Goal: Transaction & Acquisition: Download file/media

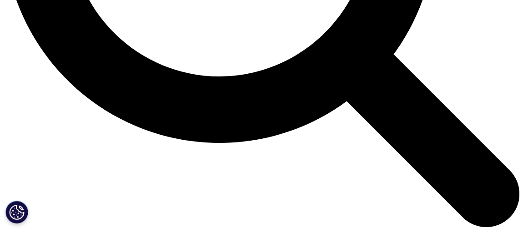
scroll to position [878, 0]
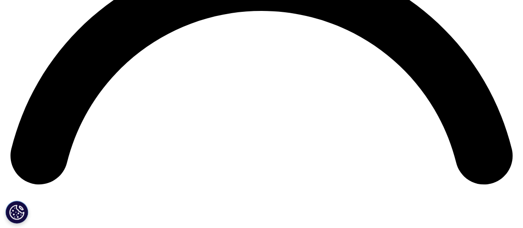
scroll to position [1092, 0]
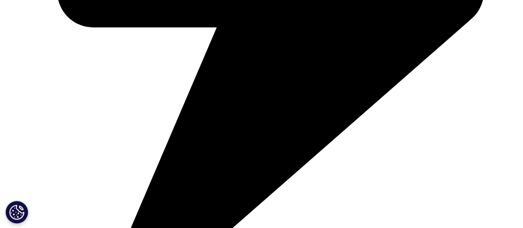
scroll to position [535, 0]
